Goal: Transaction & Acquisition: Purchase product/service

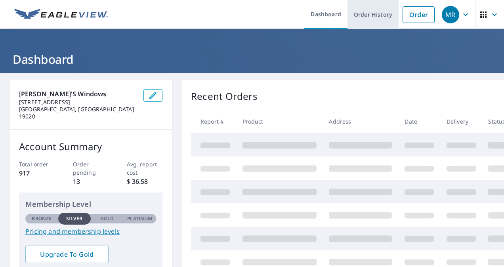
click at [358, 14] on link "Order History" at bounding box center [372, 14] width 51 height 29
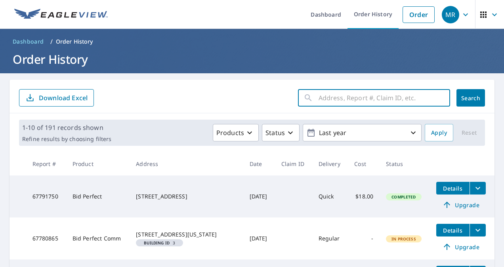
click at [345, 101] on input "text" at bounding box center [383, 98] width 131 height 22
type input "[STREET_ADDRESS][US_STATE]"
click button "Search" at bounding box center [470, 97] width 29 height 17
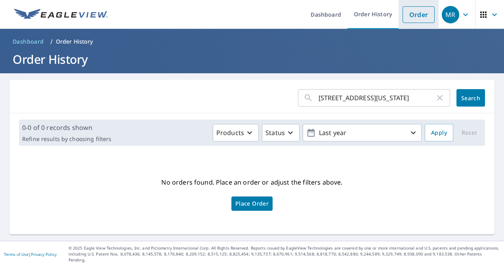
click at [406, 13] on link "Order" at bounding box center [418, 14] width 32 height 17
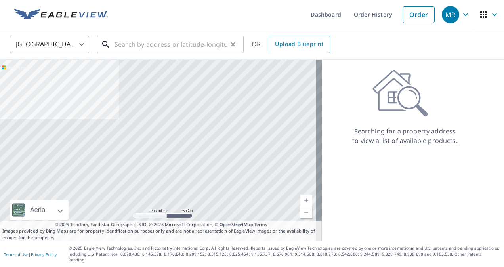
click at [147, 47] on input "text" at bounding box center [170, 44] width 113 height 22
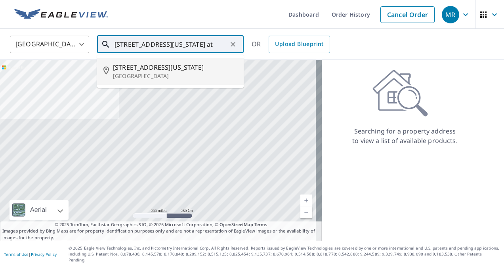
click at [141, 70] on span "[STREET_ADDRESS][US_STATE]" at bounding box center [175, 68] width 124 height 10
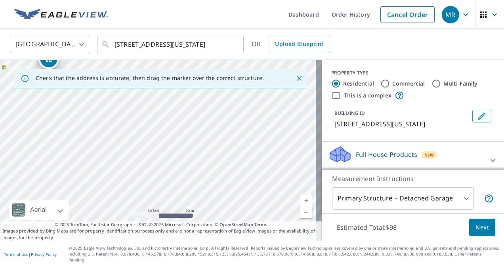
drag, startPoint x: 186, startPoint y: 181, endPoint x: 147, endPoint y: 75, distance: 112.9
click at [147, 75] on div "Check that the address is accurate, then drag the marker over the correct struc…" at bounding box center [161, 150] width 322 height 181
drag, startPoint x: 208, startPoint y: 194, endPoint x: 183, endPoint y: 92, distance: 105.3
click at [183, 92] on div "[STREET_ADDRESS][US_STATE]" at bounding box center [161, 150] width 322 height 181
click at [214, 44] on input "[STREET_ADDRESS][US_STATE]" at bounding box center [170, 44] width 113 height 22
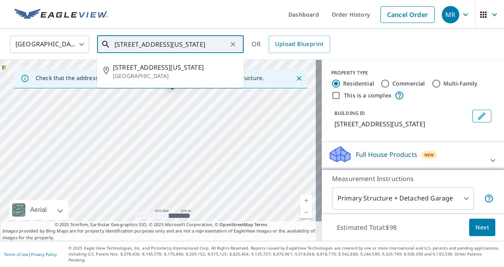
click at [214, 44] on input "[STREET_ADDRESS][US_STATE]" at bounding box center [170, 44] width 113 height 22
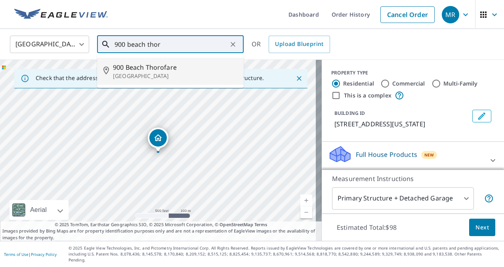
click at [164, 80] on li "[STREET_ADDRESS]" at bounding box center [170, 71] width 147 height 27
type input "[STREET_ADDRESS]"
